Goal: Transaction & Acquisition: Purchase product/service

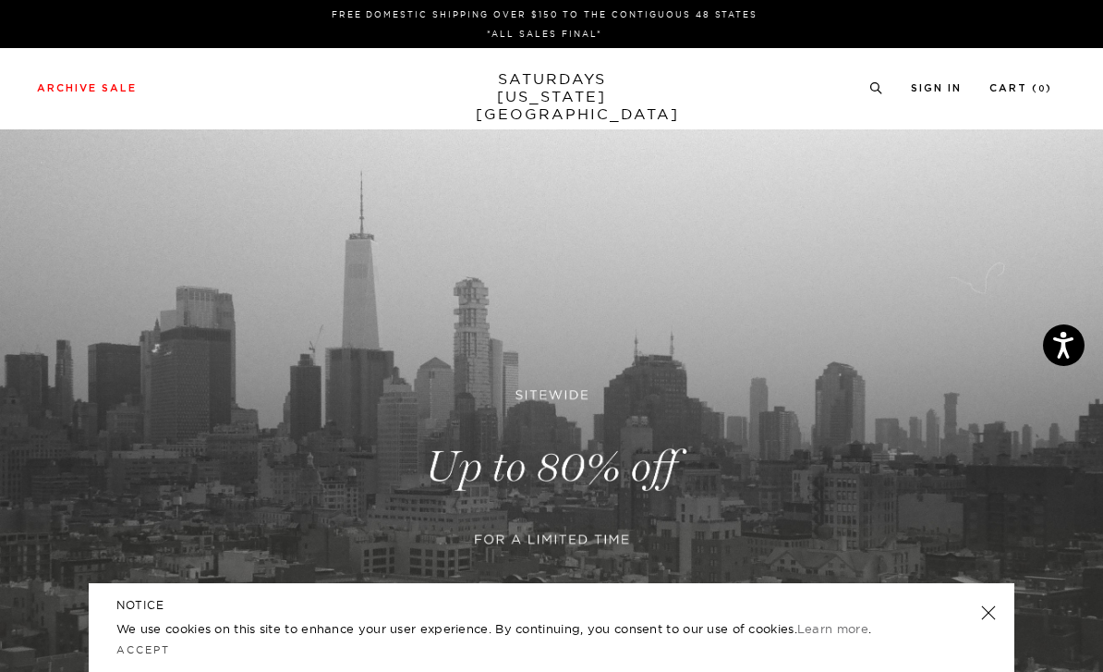
click at [33, 84] on div "Archive Sale Men's Tees Shirts Shorts Swim Knitwear Pants Sweats Women's" at bounding box center [551, 87] width 1103 height 17
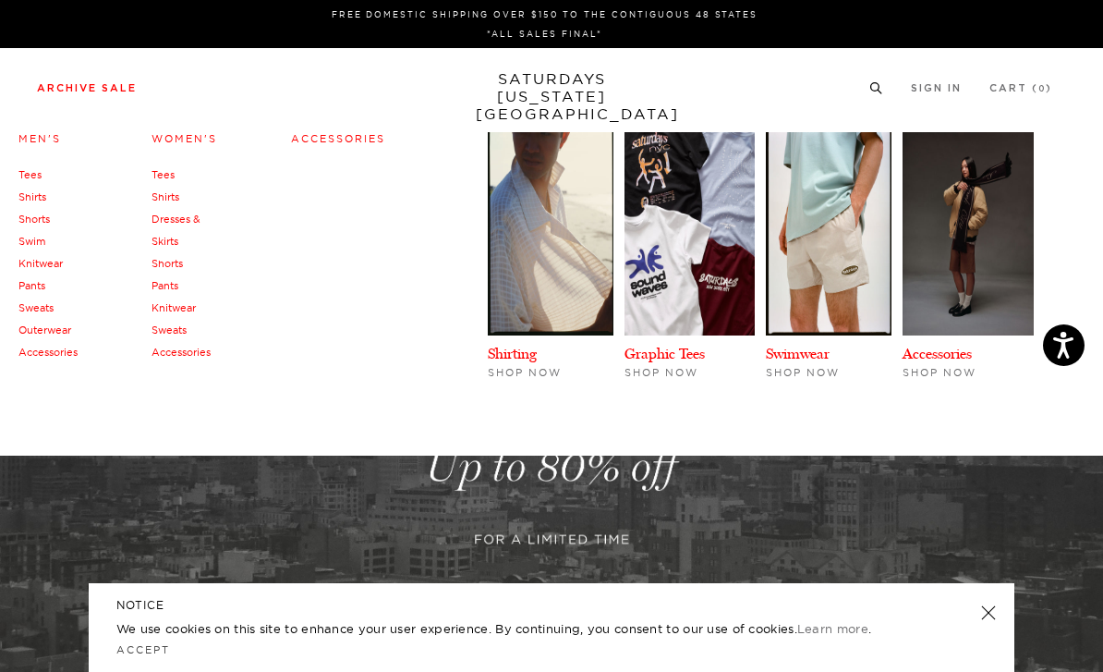
click at [25, 143] on link "Men's" at bounding box center [39, 138] width 43 height 13
click at [29, 138] on link "Men's" at bounding box center [39, 138] width 43 height 13
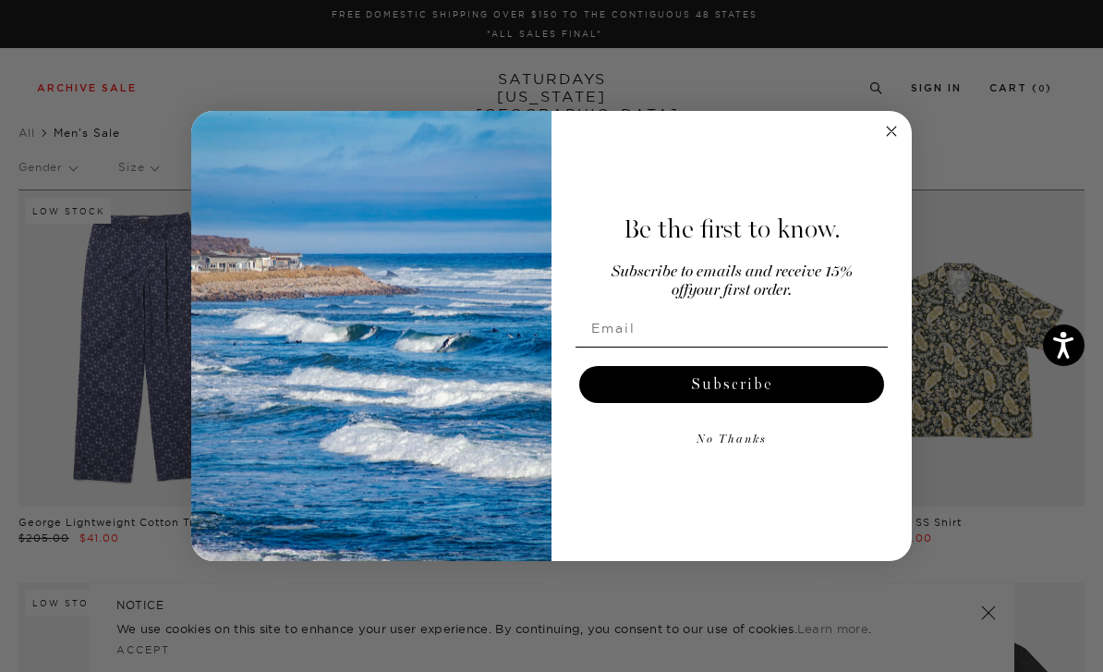
click at [893, 139] on circle "Close dialog" at bounding box center [892, 130] width 21 height 21
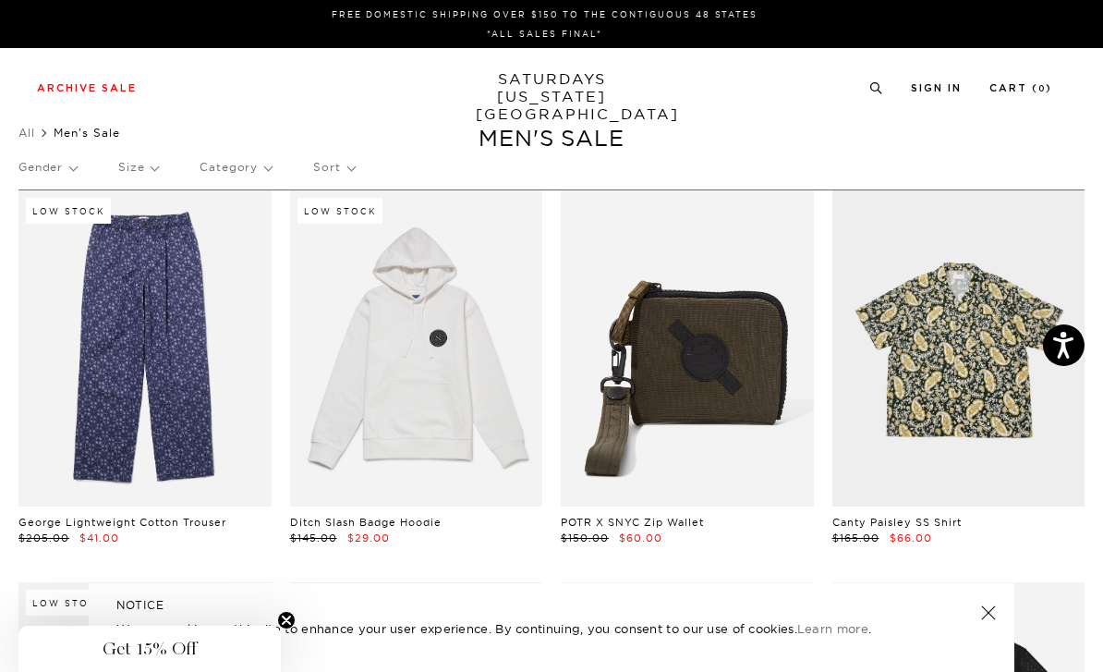
click at [327, 171] on p "Sort" at bounding box center [333, 167] width 41 height 43
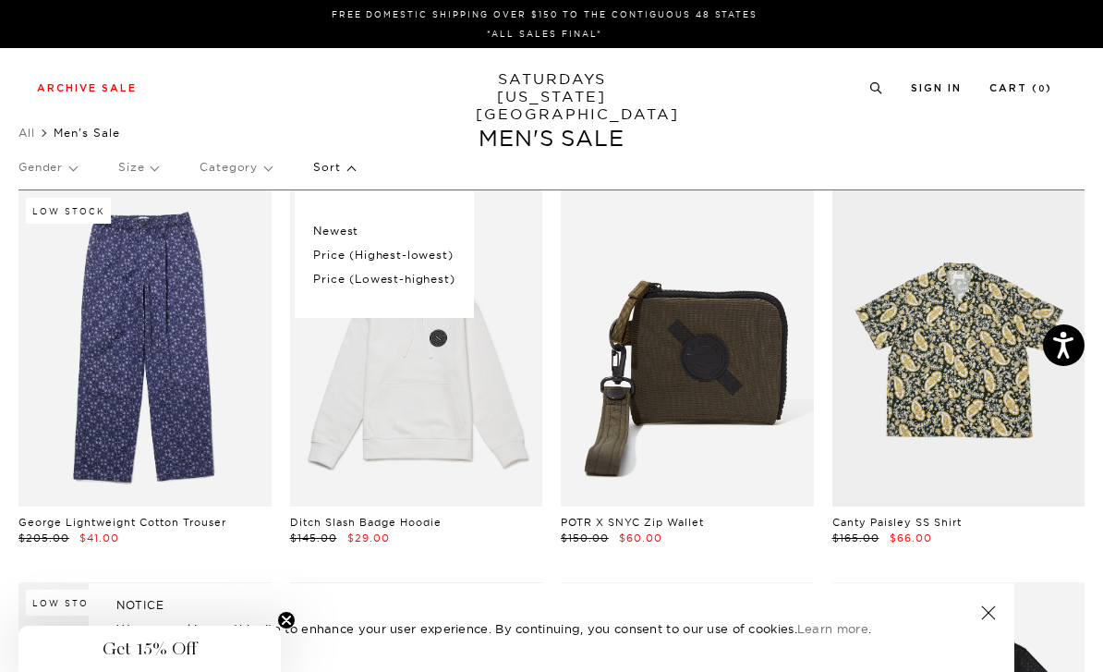
click at [319, 255] on p "Price (Highest-lowest)" at bounding box center [383, 255] width 141 height 24
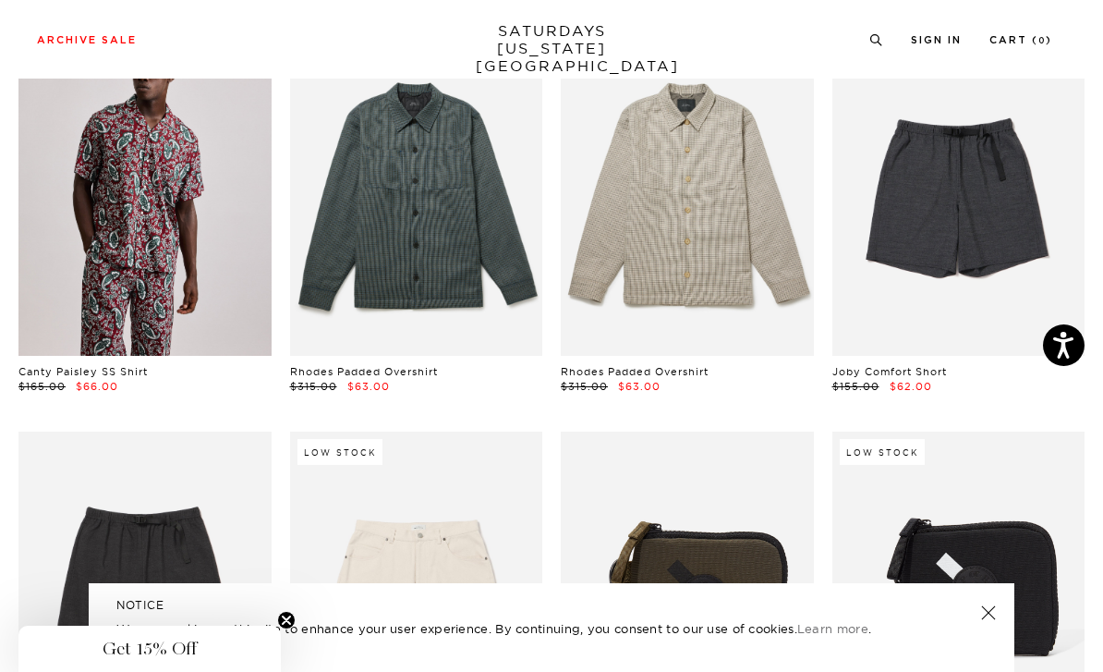
scroll to position [3599, 0]
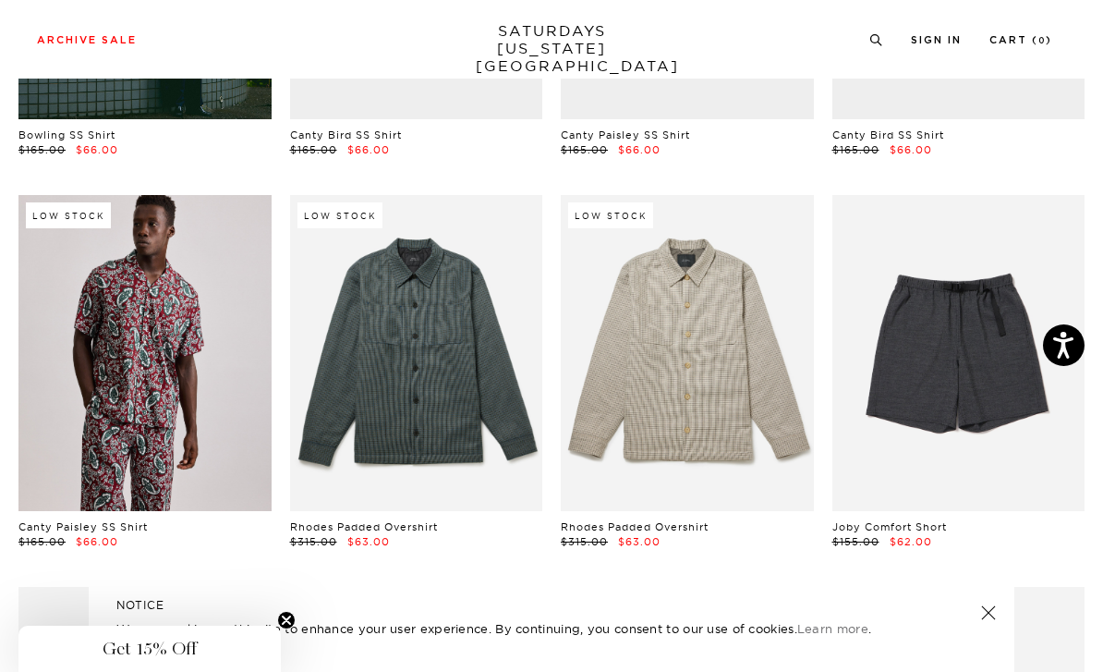
click at [294, 627] on icon "Close teaser" at bounding box center [286, 620] width 18 height 18
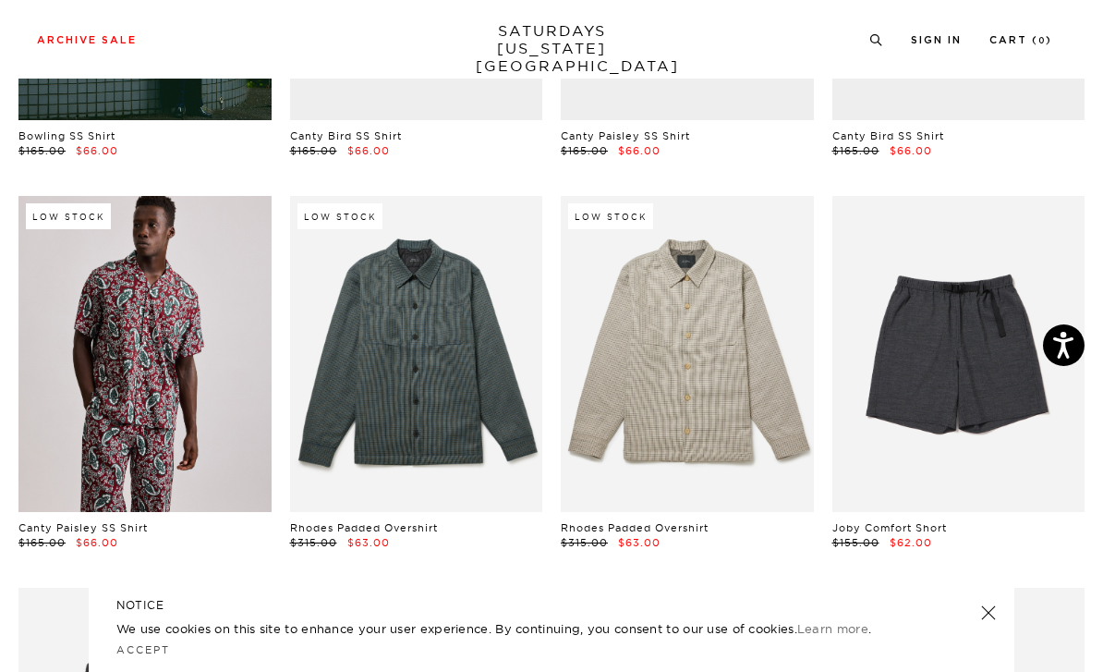
click at [995, 609] on link at bounding box center [989, 613] width 26 height 26
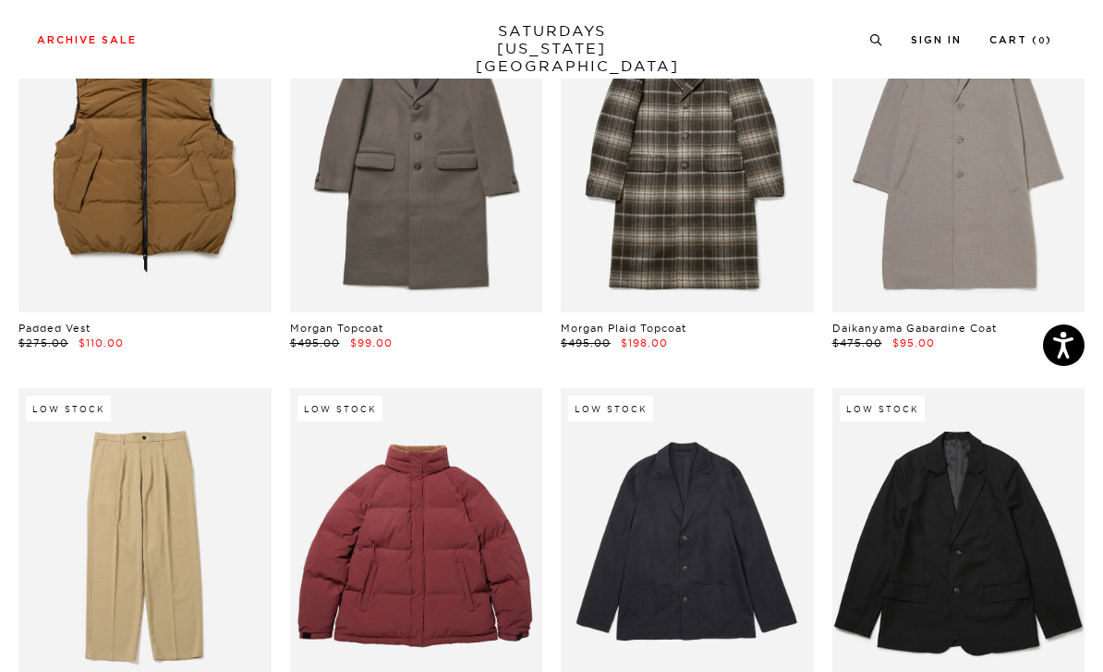
scroll to position [0, 0]
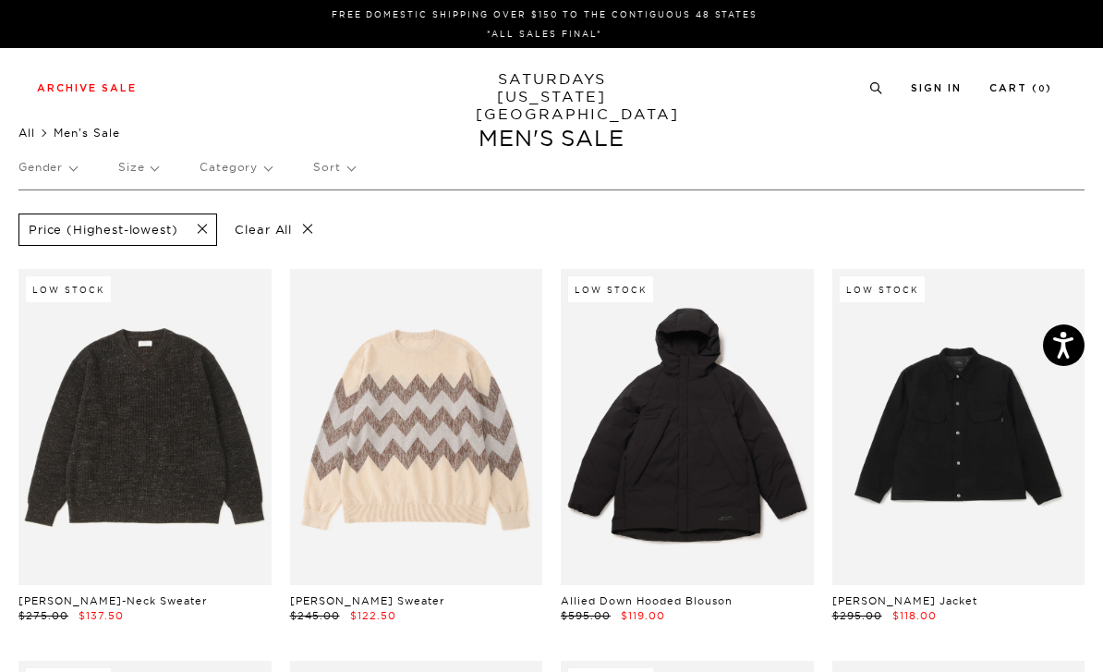
click at [25, 129] on link "All" at bounding box center [26, 133] width 17 height 14
click at [26, 147] on p "Gender" at bounding box center [47, 167] width 58 height 43
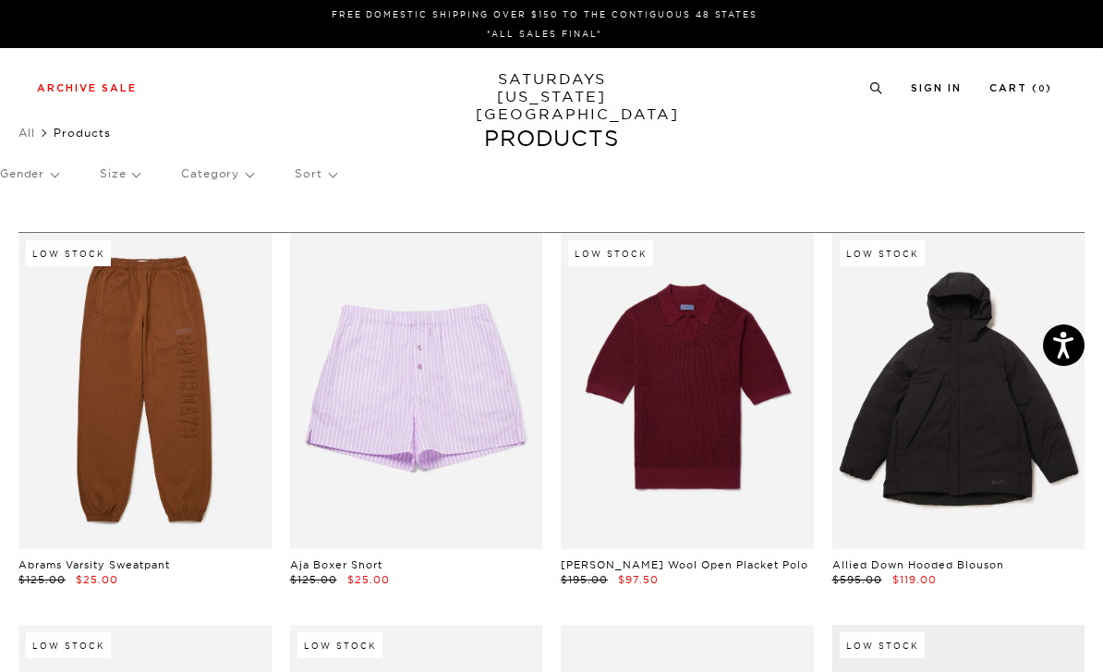
click at [512, 87] on link "SATURDAYS NEW YORK CITY" at bounding box center [552, 96] width 152 height 53
